Goal: Information Seeking & Learning: Learn about a topic

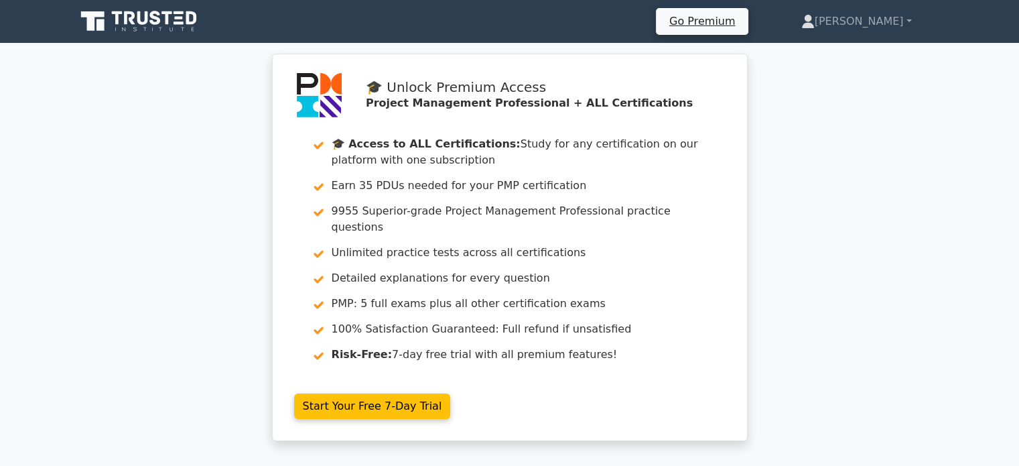
click at [145, 19] on icon at bounding box center [142, 17] width 11 height 13
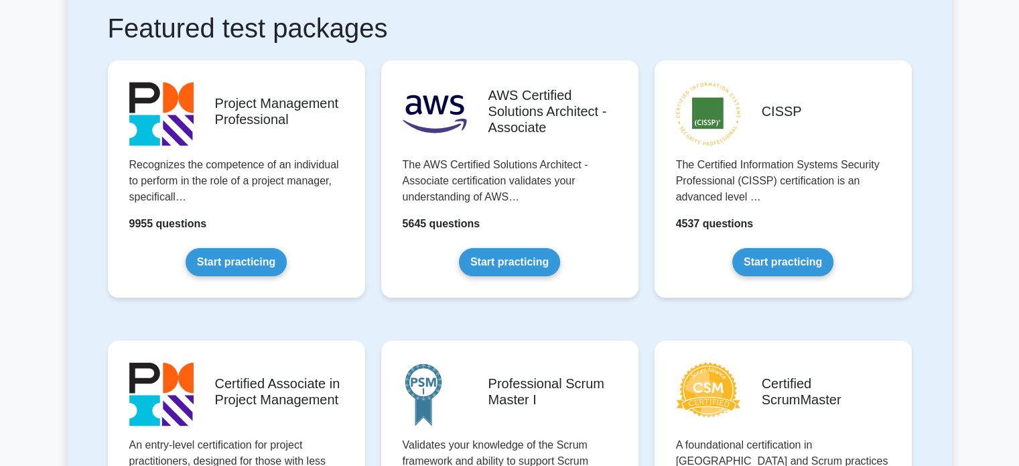
scroll to position [268, 0]
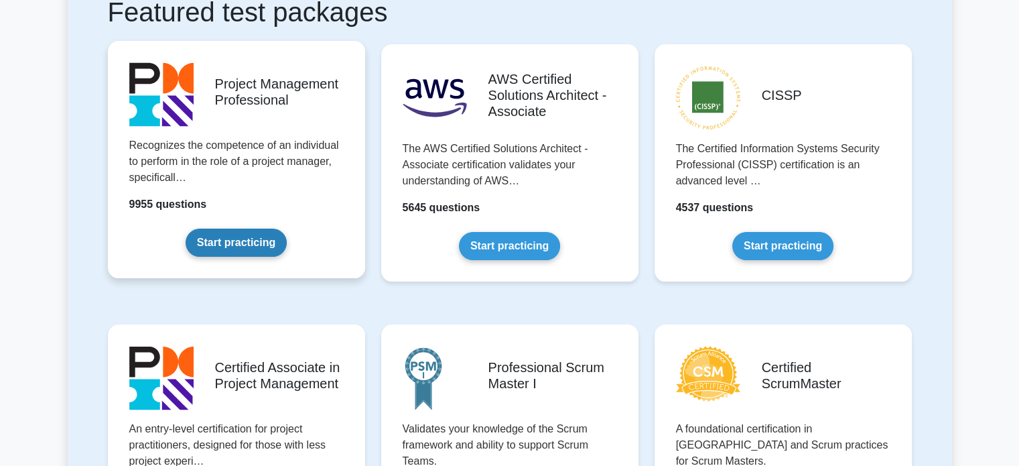
click at [213, 237] on link "Start practicing" at bounding box center [236, 243] width 101 height 28
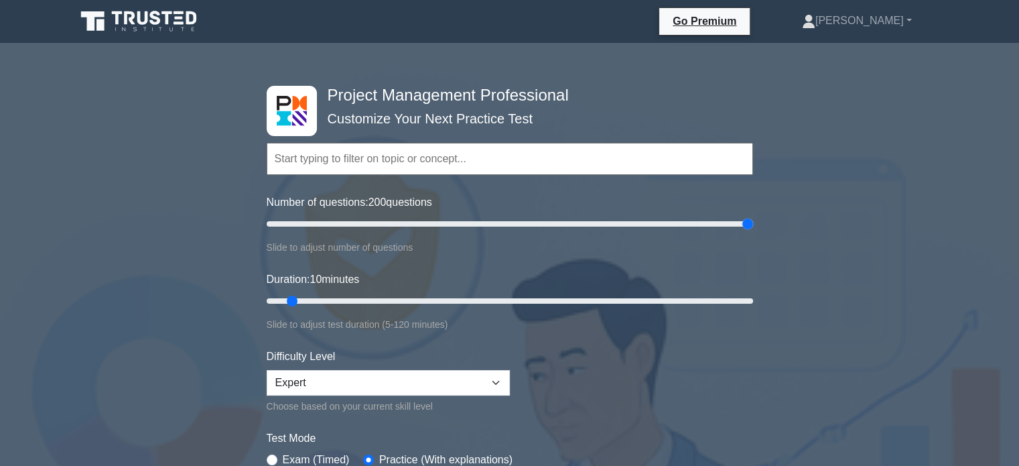
drag, startPoint x: 282, startPoint y: 224, endPoint x: 796, endPoint y: 204, distance: 515.2
type input "200"
click at [753, 216] on input "Number of questions: 200 questions" at bounding box center [510, 224] width 487 height 16
drag, startPoint x: 295, startPoint y: 301, endPoint x: 931, endPoint y: 302, distance: 636.1
type input "120"
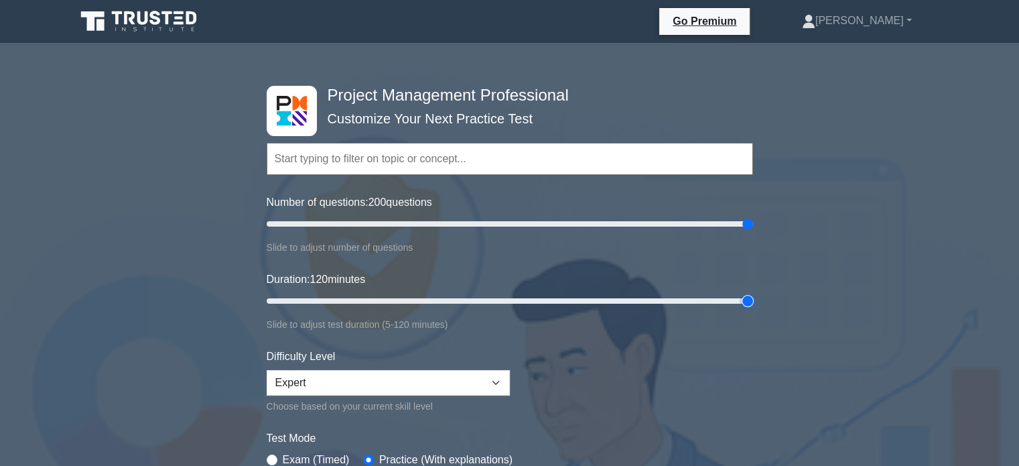
click at [753, 302] on input "Duration: 120 minutes" at bounding box center [510, 301] width 487 height 16
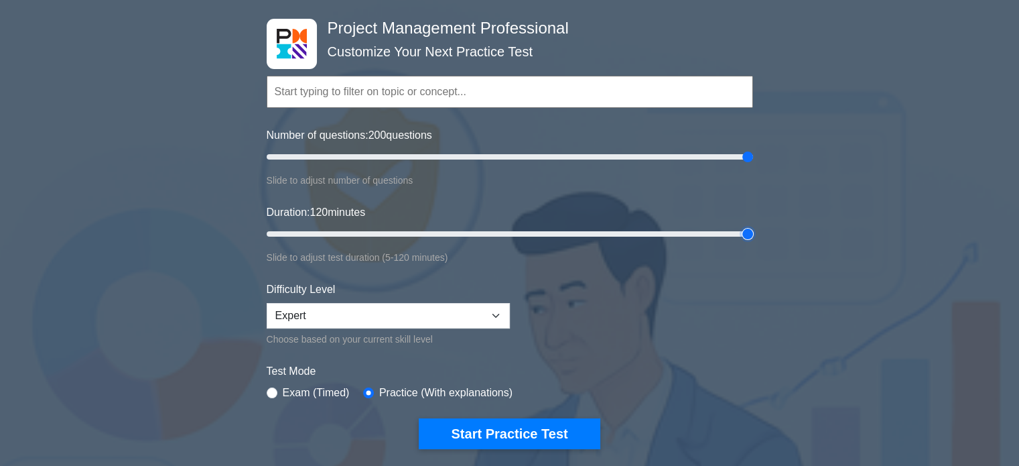
scroll to position [134, 0]
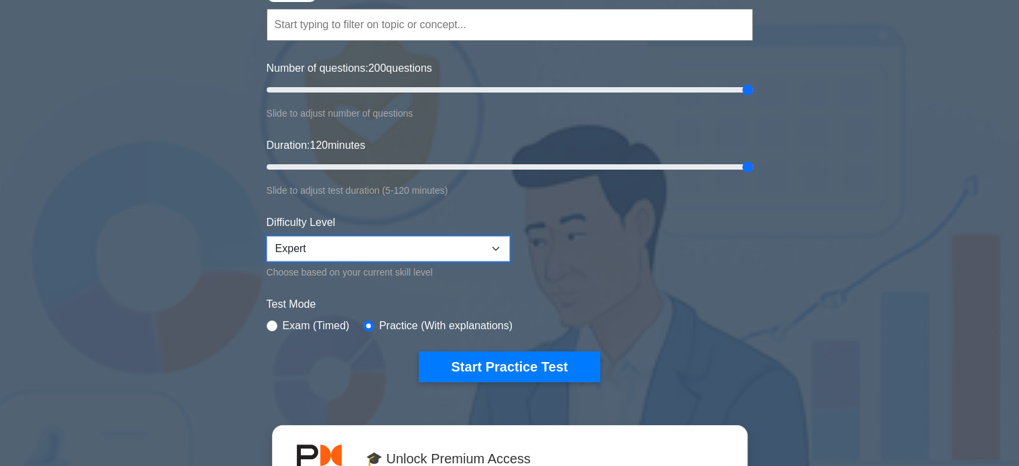
click at [386, 247] on select "Beginner Intermediate Expert" at bounding box center [388, 248] width 243 height 25
click at [267, 236] on select "Beginner Intermediate Expert" at bounding box center [388, 248] width 243 height 25
click at [401, 251] on select "Beginner Intermediate Expert" at bounding box center [388, 248] width 243 height 25
select select "expert"
click at [267, 236] on select "Beginner Intermediate Expert" at bounding box center [388, 248] width 243 height 25
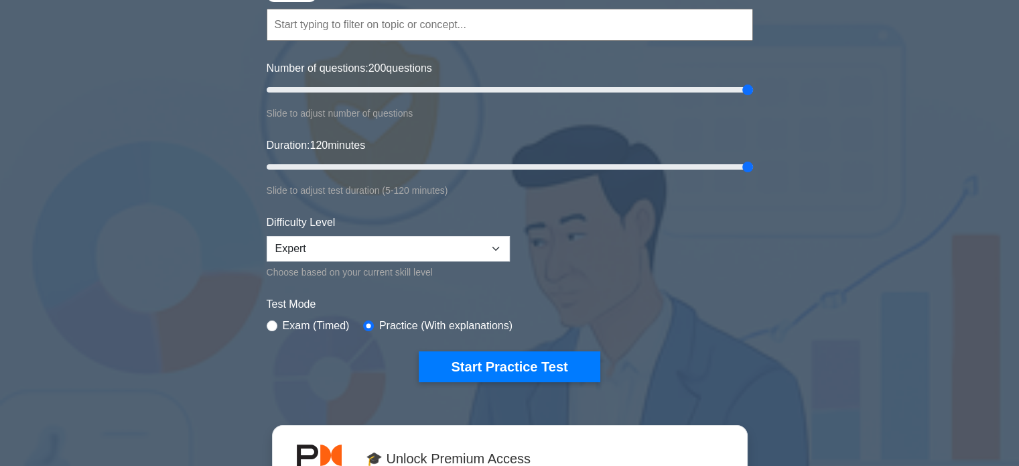
click at [584, 300] on label "Test Mode" at bounding box center [510, 304] width 487 height 16
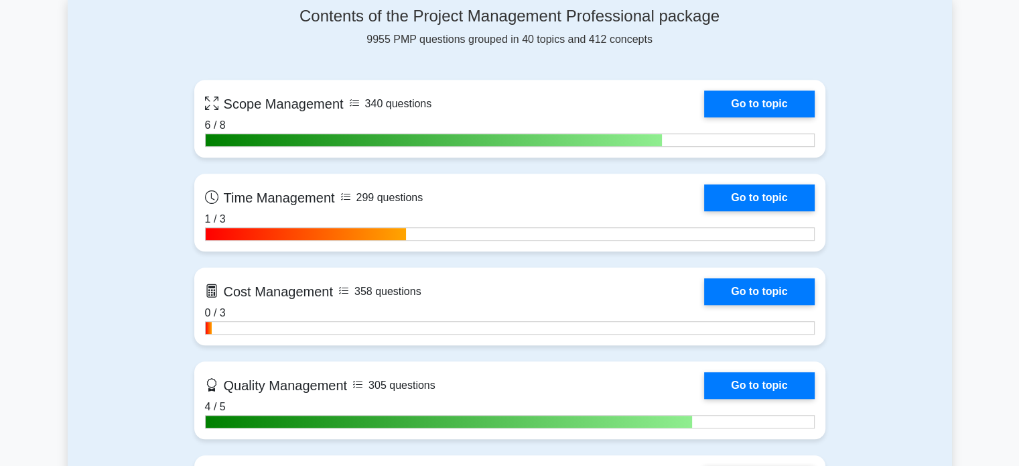
scroll to position [1005, 0]
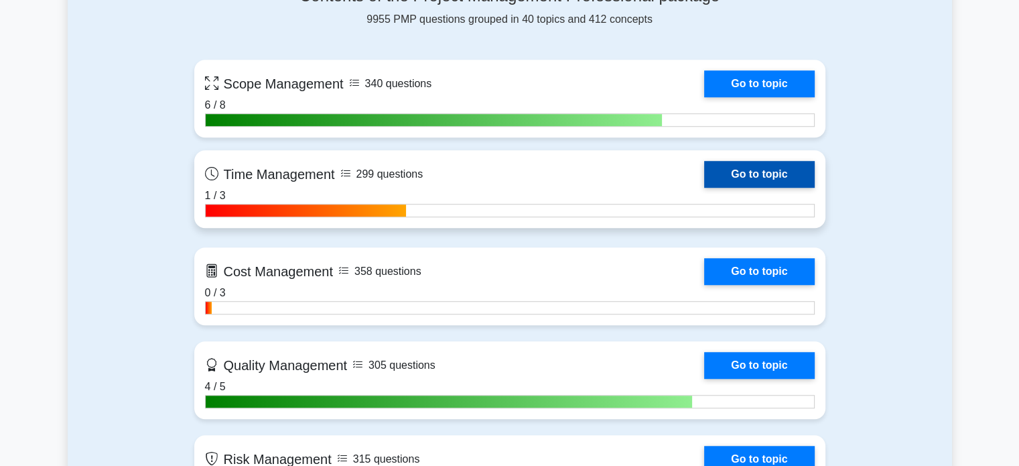
click at [764, 172] on link "Go to topic" at bounding box center [759, 174] width 110 height 27
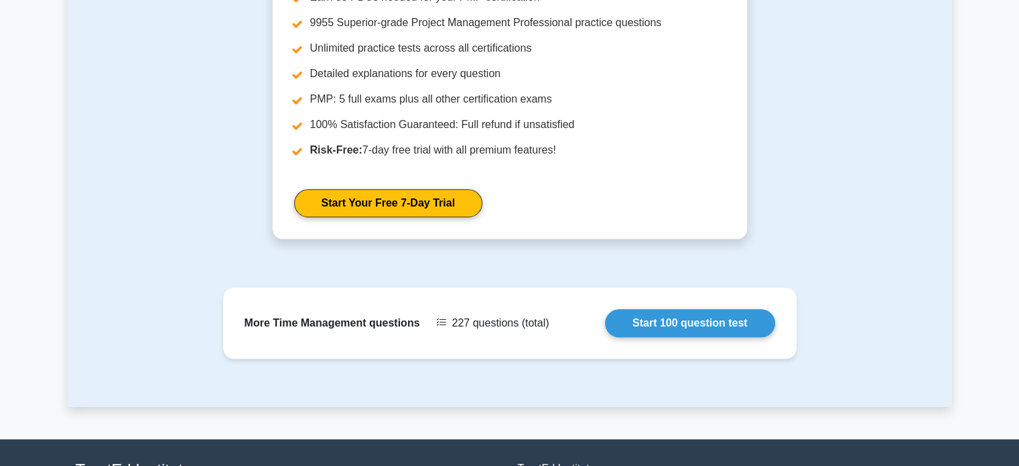
scroll to position [1273, 0]
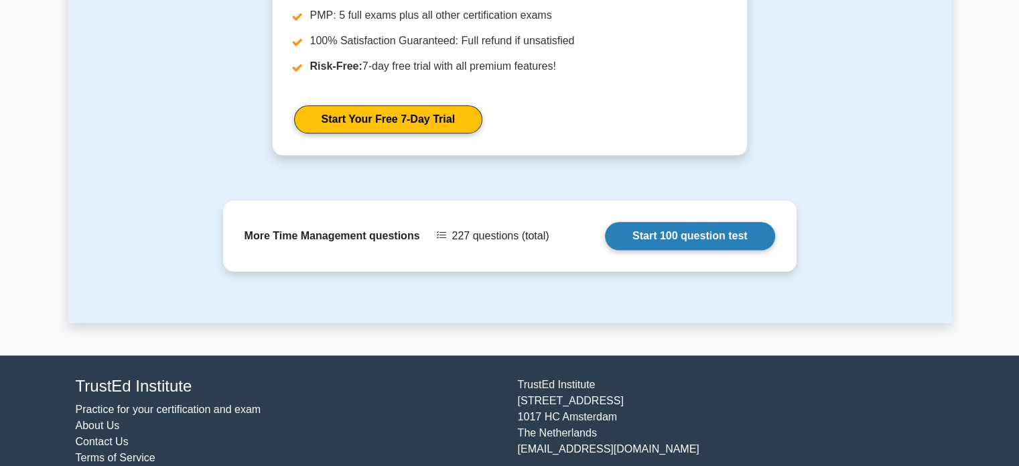
click at [648, 237] on link "Start 100 question test" at bounding box center [690, 236] width 170 height 28
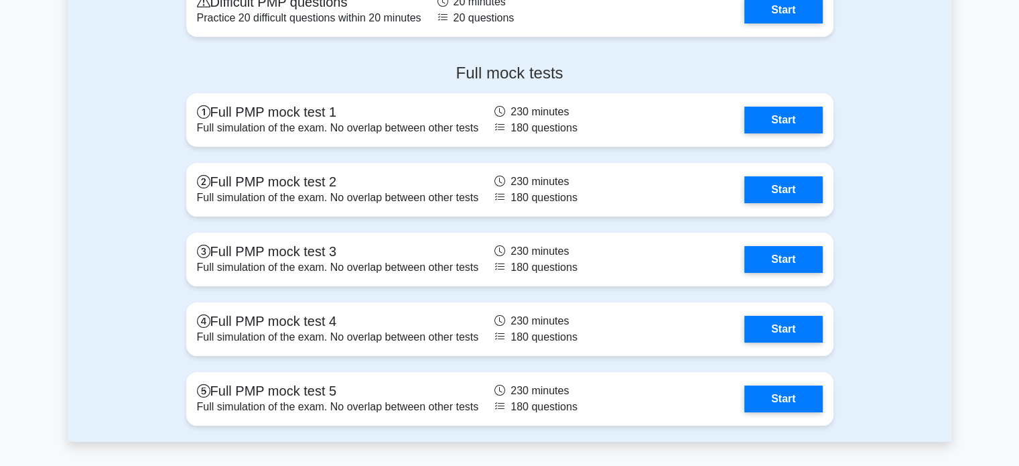
scroll to position [5296, 0]
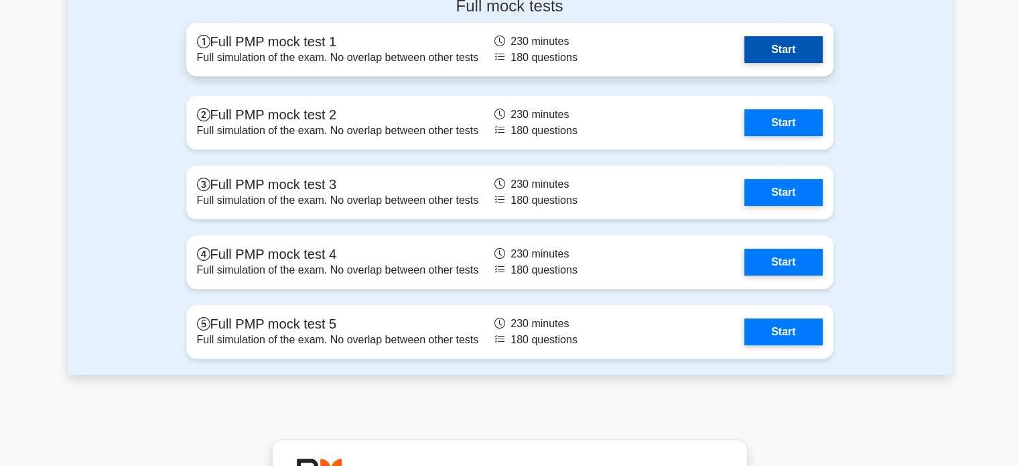
click at [788, 45] on link "Start" at bounding box center [784, 49] width 78 height 27
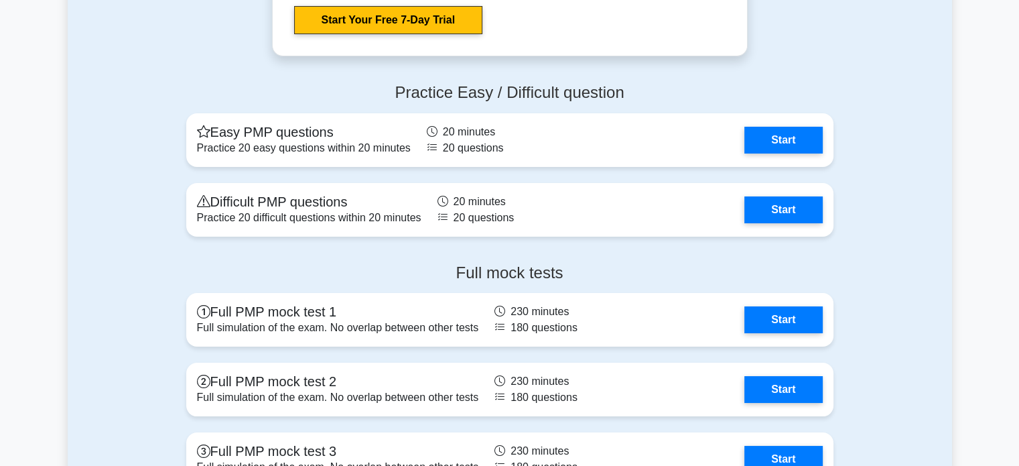
scroll to position [4962, 0]
